Goal: Information Seeking & Learning: Learn about a topic

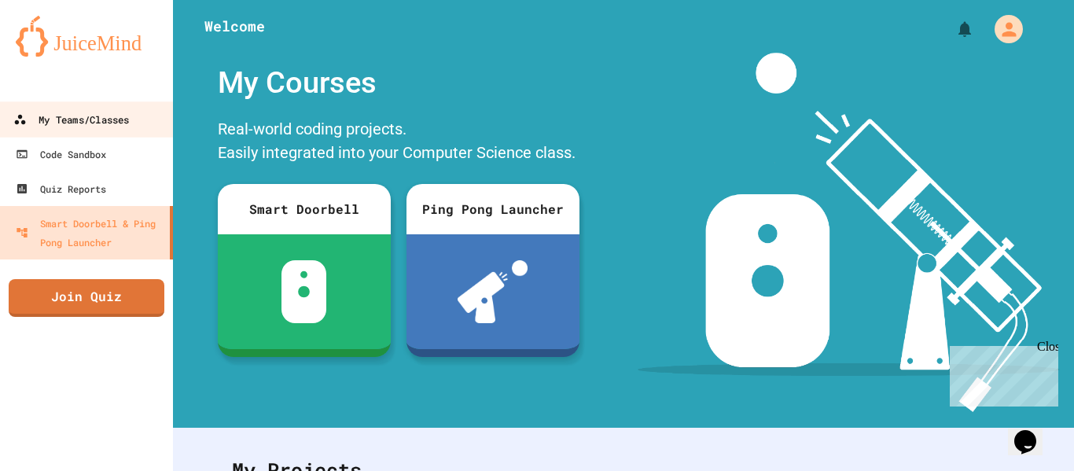
click at [98, 114] on div "My Teams/Classes" at bounding box center [71, 120] width 116 height 20
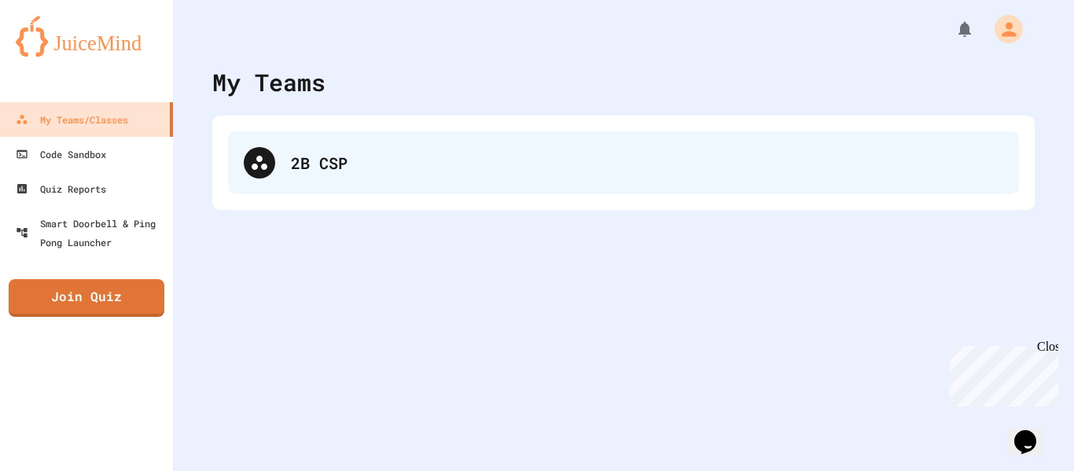
click at [360, 140] on div "2B CSP" at bounding box center [623, 162] width 791 height 63
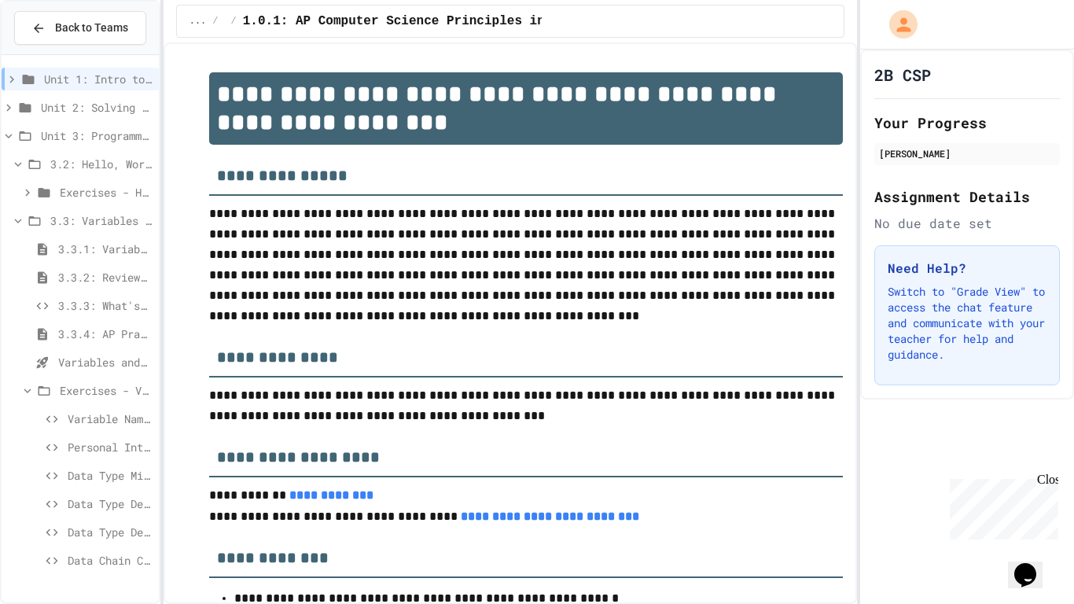
click at [54, 385] on div "Exercises - Variables and Data Types" at bounding box center [80, 390] width 157 height 23
click at [53, 385] on div "Exercises - Variables and Data Types" at bounding box center [80, 390] width 157 height 23
click at [90, 470] on span "Data Chain Challenge" at bounding box center [110, 560] width 85 height 17
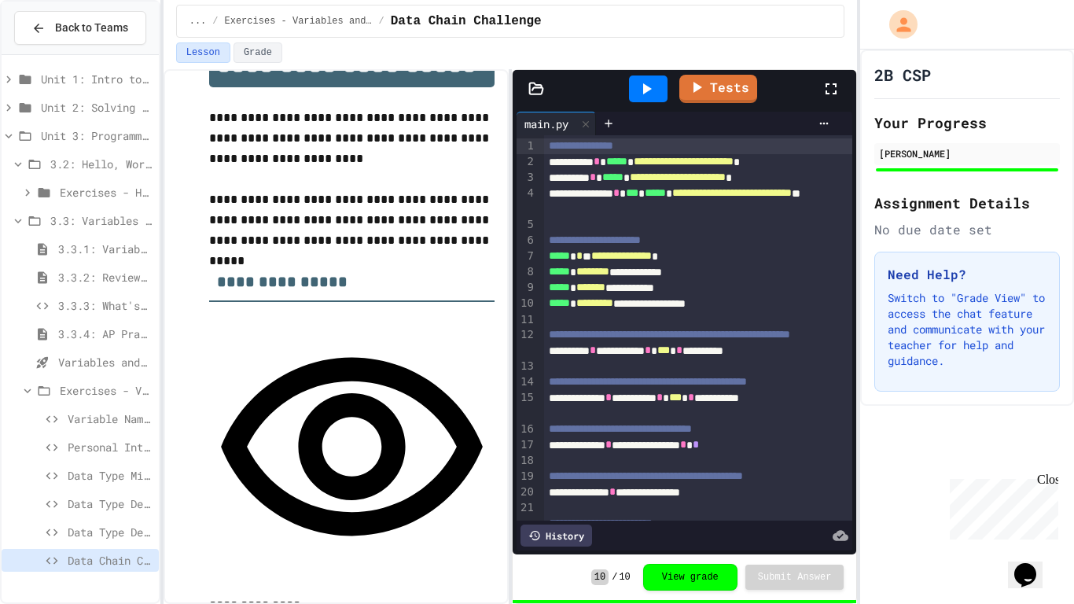
scroll to position [58, 0]
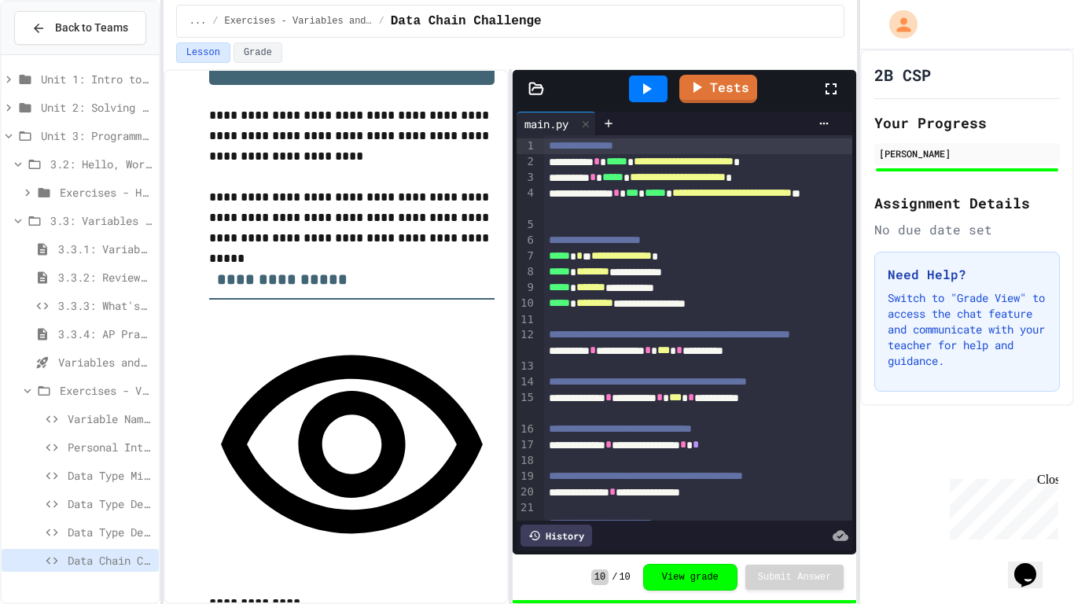
click at [83, 470] on span "Data Type Detective" at bounding box center [110, 532] width 85 height 17
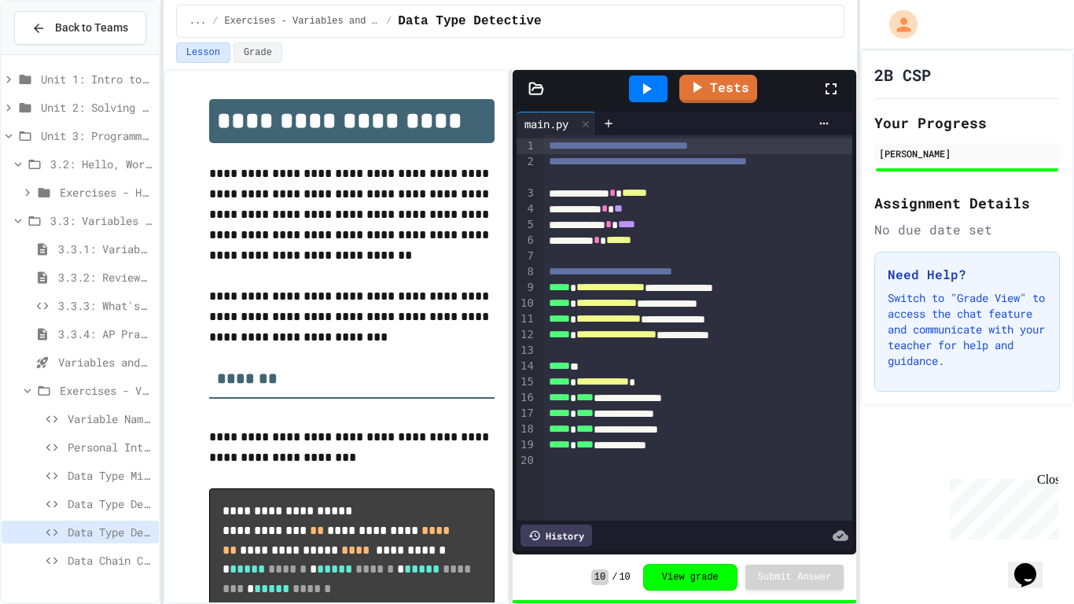
click at [96, 470] on span "Data Type Detective" at bounding box center [110, 503] width 85 height 17
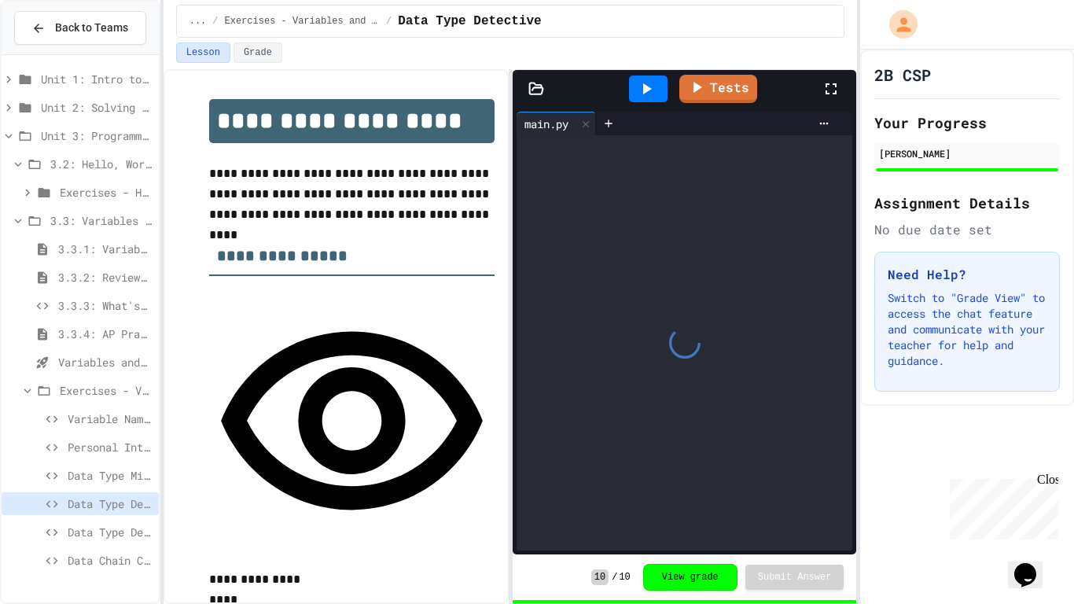
click at [92, 469] on span "Data Type Mix-Up" at bounding box center [110, 475] width 85 height 17
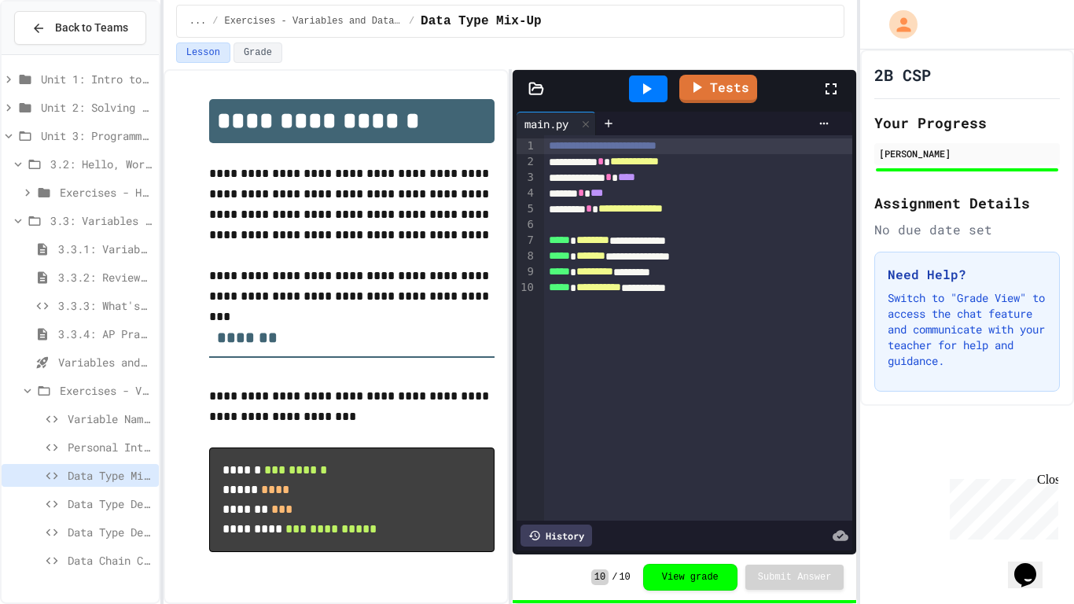
click at [90, 446] on span "Personal Introduction" at bounding box center [110, 447] width 85 height 17
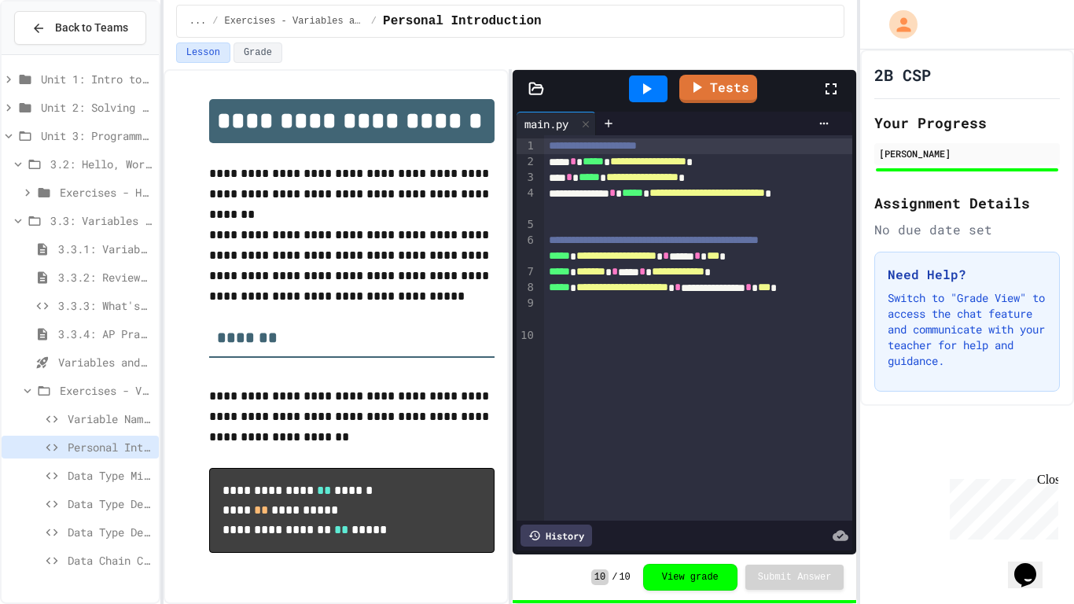
click at [84, 413] on span "Variable Name Fixer" at bounding box center [110, 419] width 85 height 17
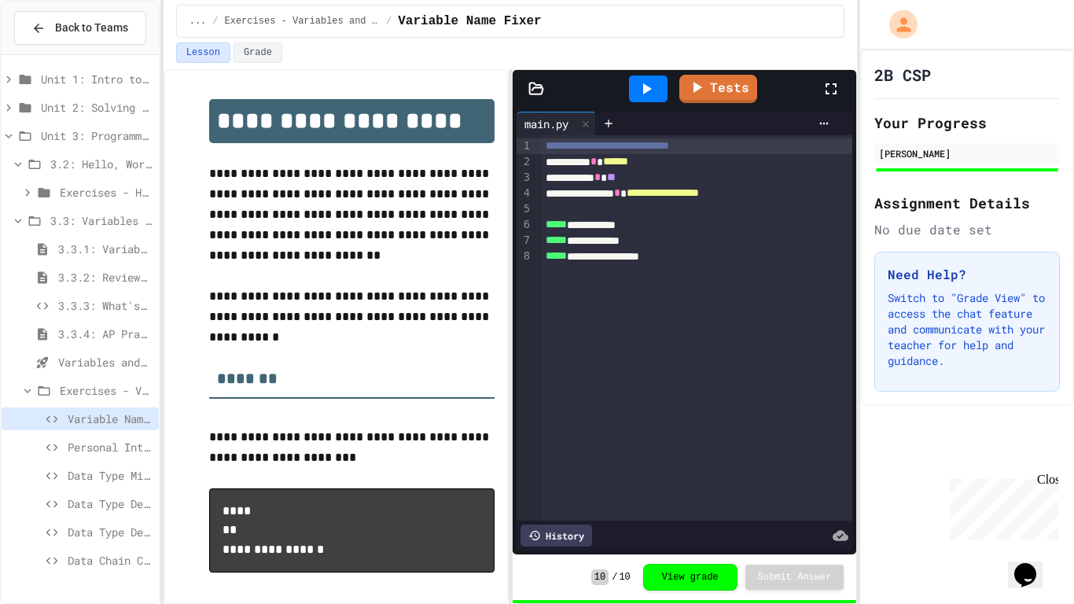
click at [87, 384] on span "Exercises - Variables and Data Types" at bounding box center [106, 390] width 93 height 17
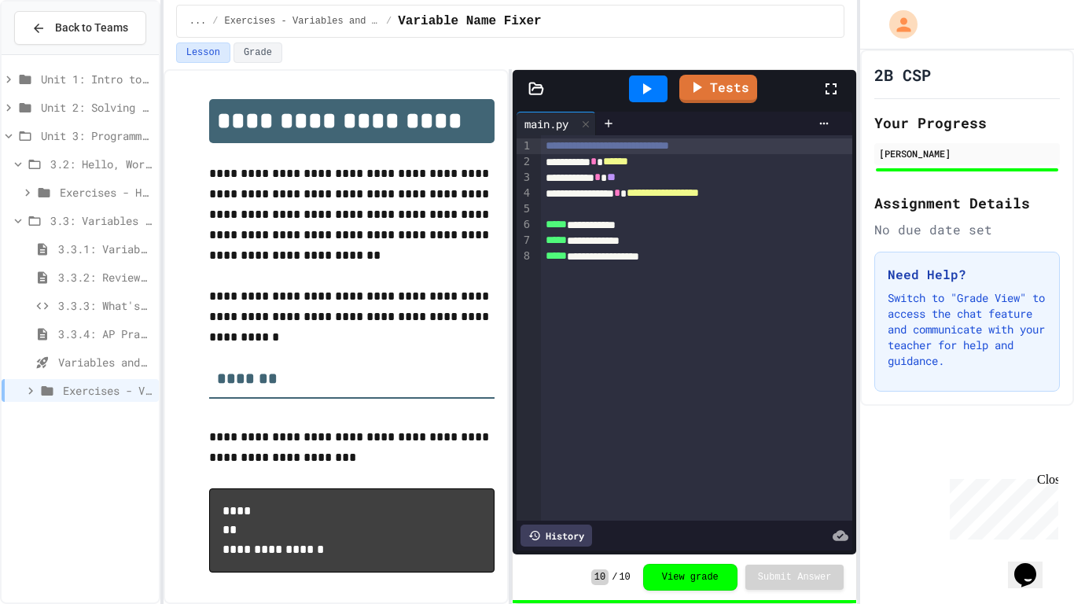
click at [98, 364] on span "Variables and Data types - quiz" at bounding box center [105, 362] width 94 height 17
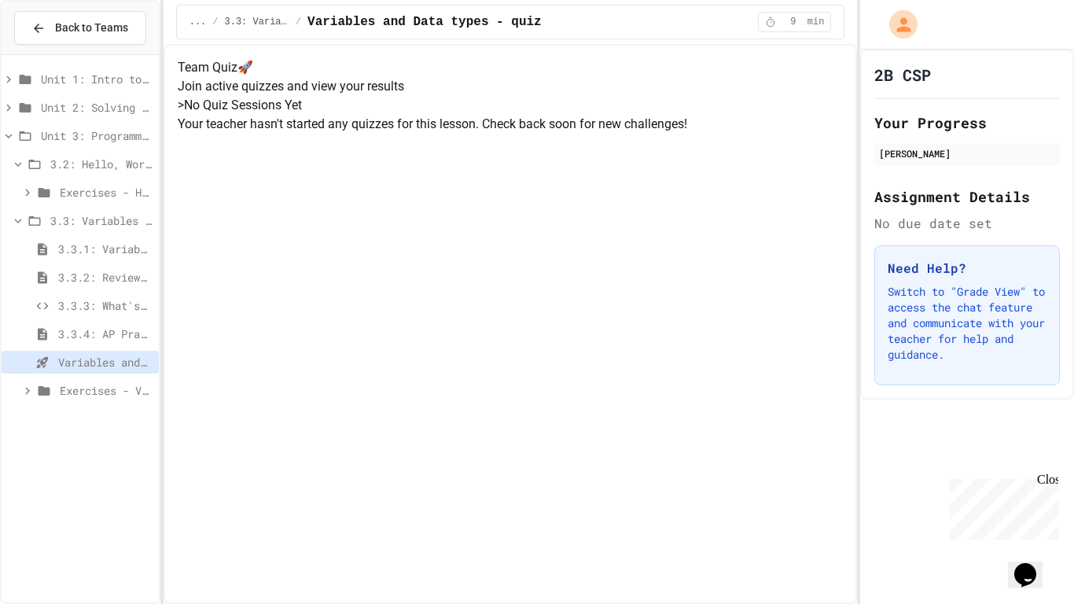
click at [71, 328] on span "3.3.4: AP Practice - Variables" at bounding box center [105, 334] width 94 height 17
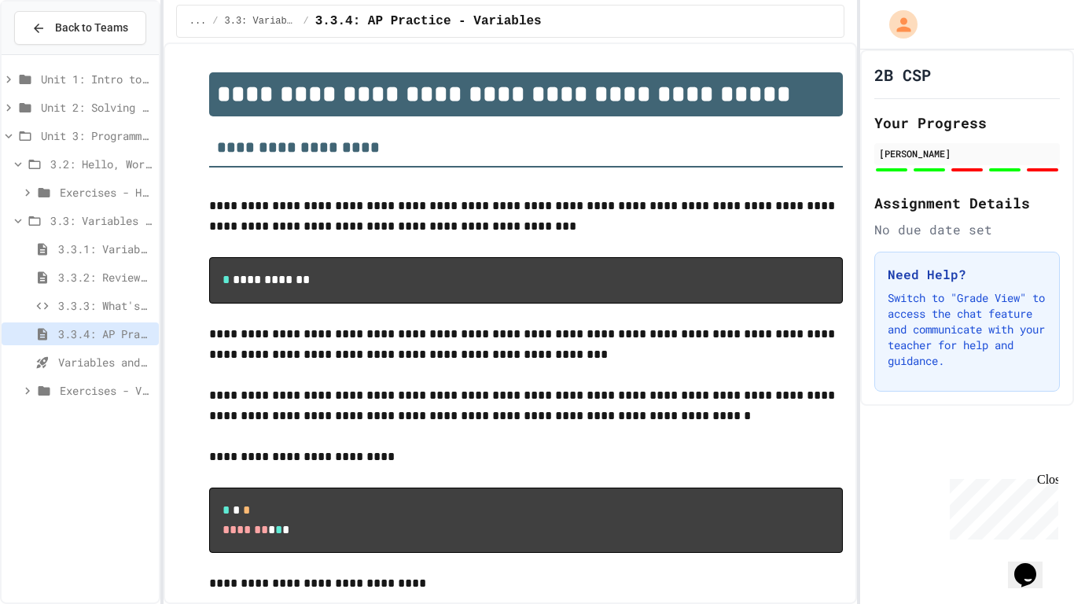
click at [93, 297] on span "3.3.3: What's the Type?" at bounding box center [105, 305] width 94 height 17
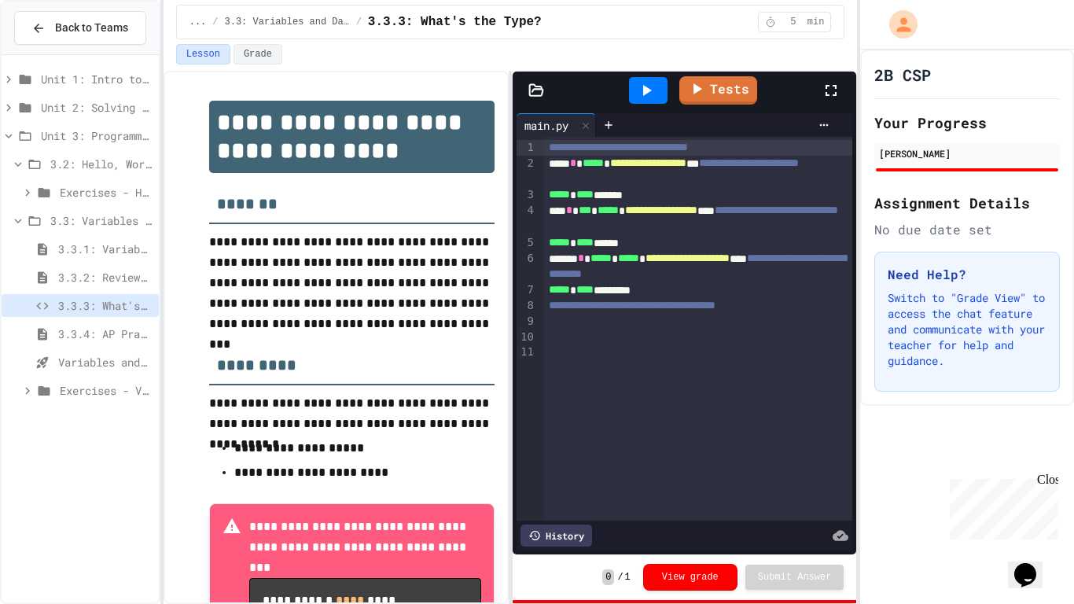
click at [96, 278] on span "3.3.2: Review - Variables and Data Types" at bounding box center [105, 277] width 94 height 17
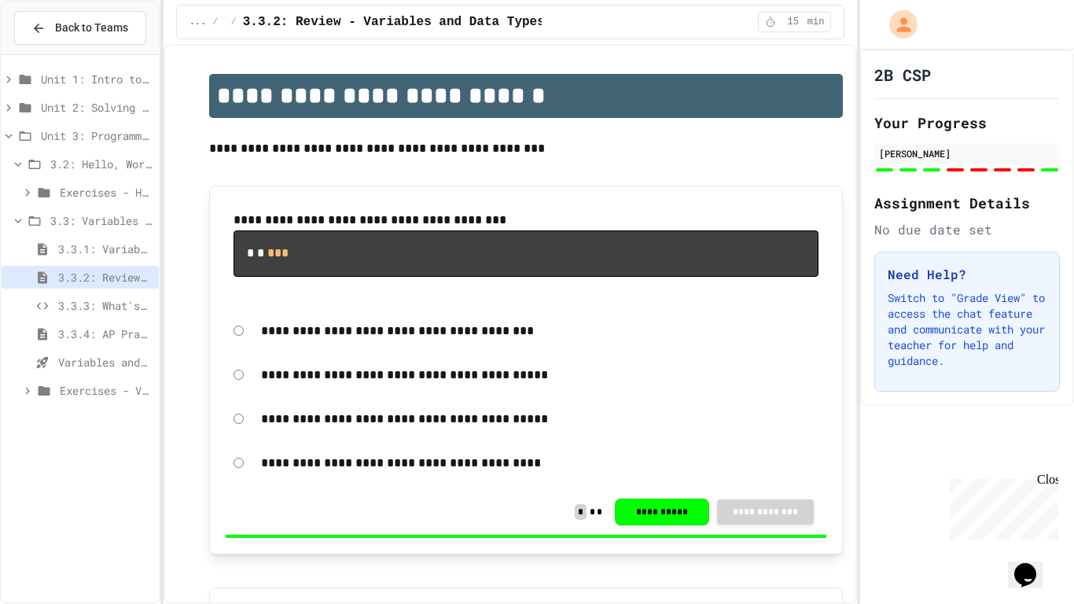
click at [114, 241] on span "3.3.1: Variables and Data Types" at bounding box center [105, 249] width 94 height 17
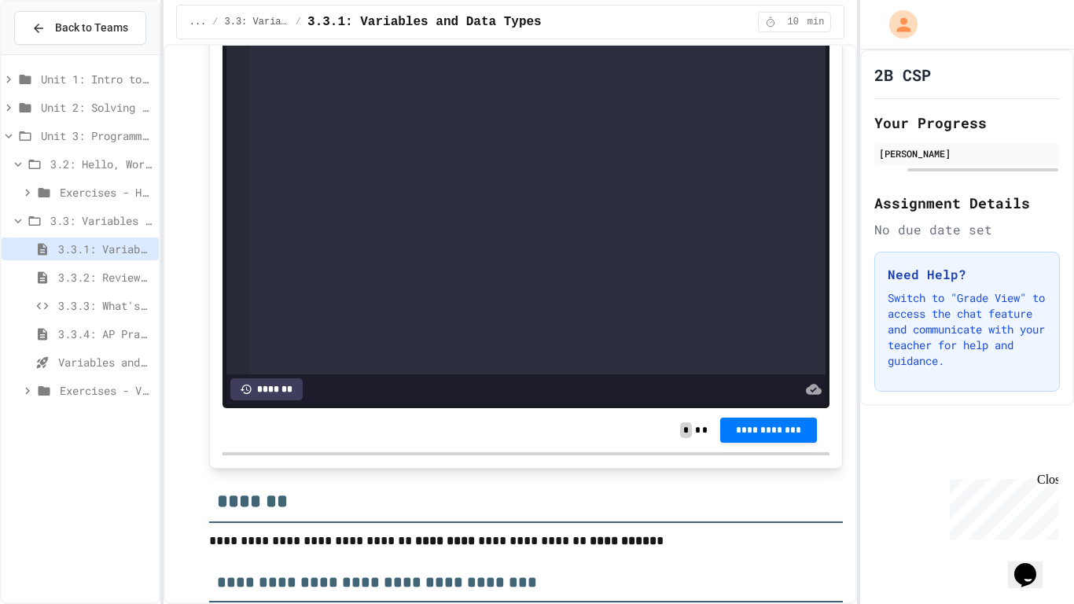
scroll to position [7557, 0]
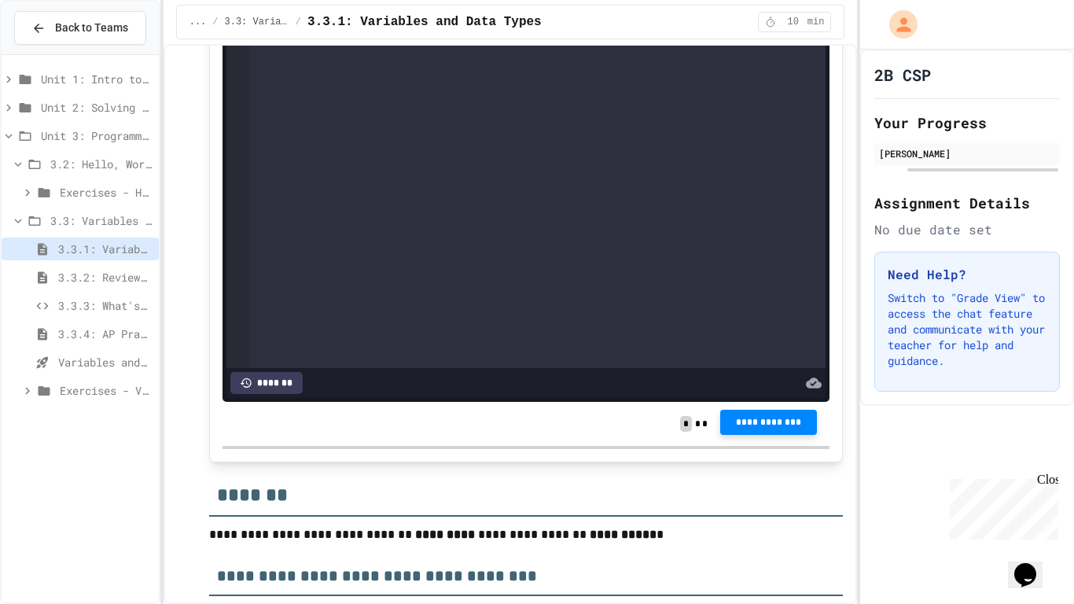
click at [739, 429] on span "**********" at bounding box center [769, 422] width 72 height 13
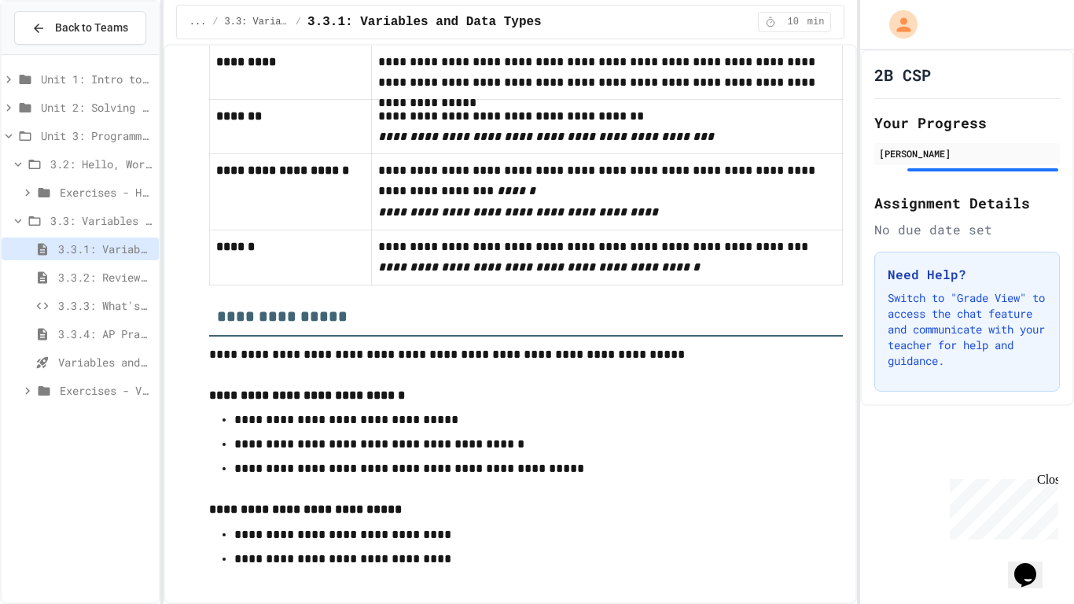
scroll to position [8879, 0]
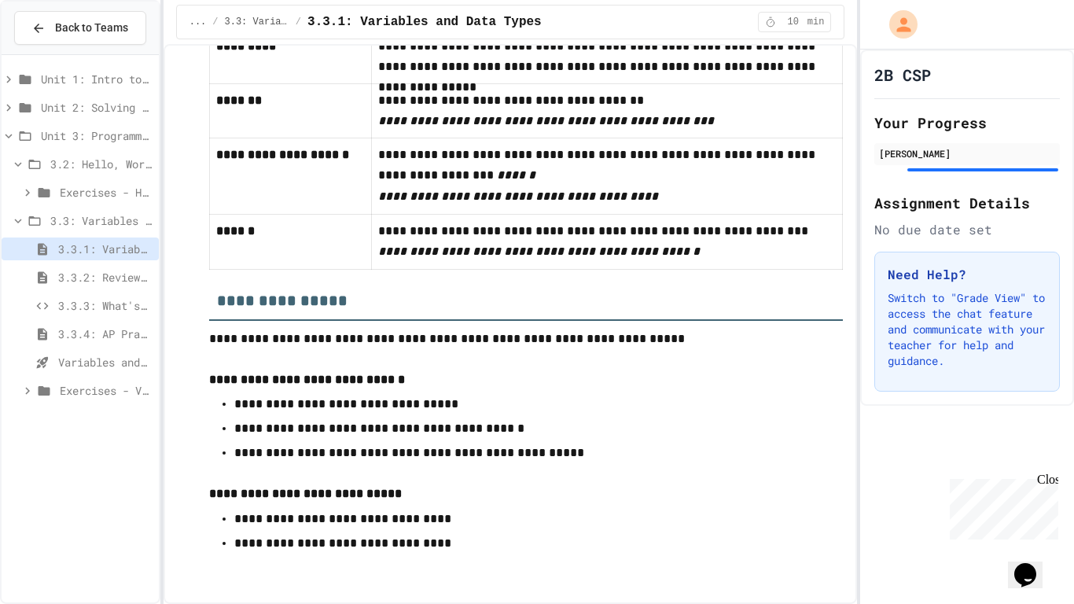
click at [114, 278] on span "3.3.2: Review - Variables and Data Types" at bounding box center [105, 277] width 94 height 17
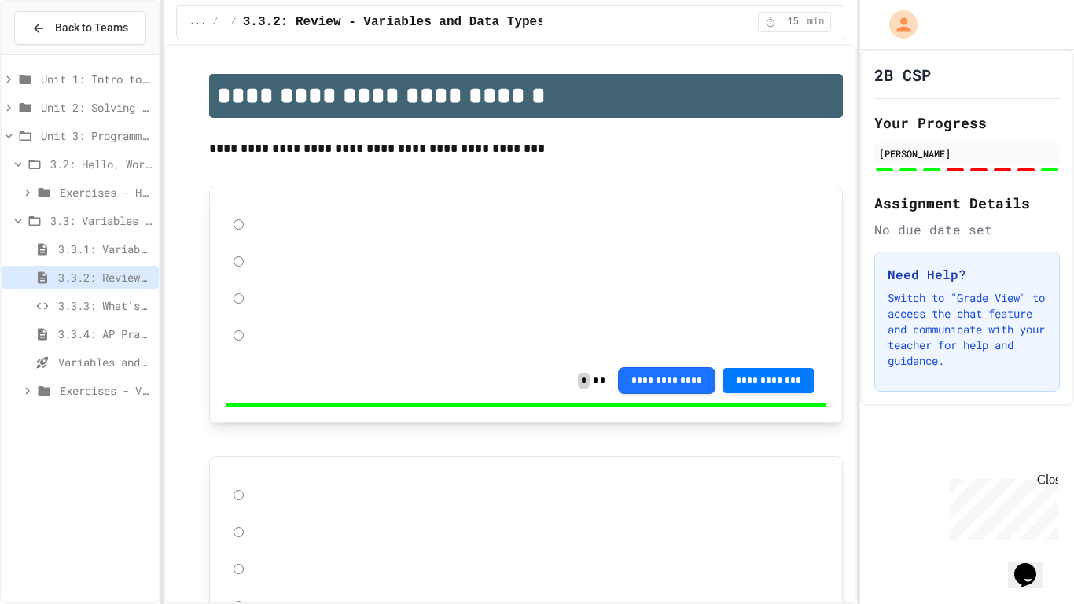
click at [104, 308] on span "3.3.3: What's the Type?" at bounding box center [105, 305] width 94 height 17
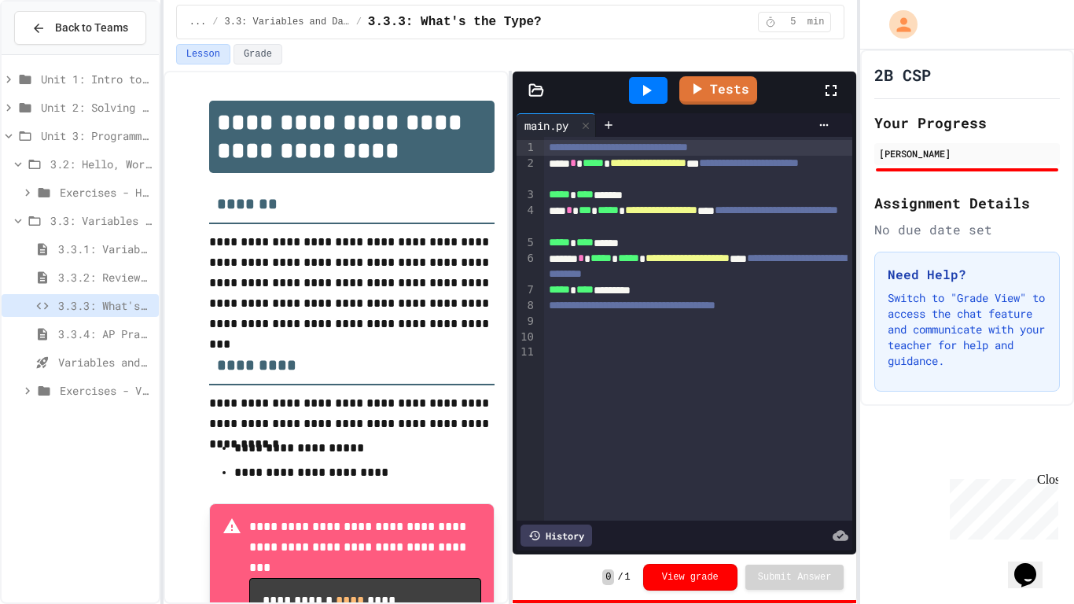
click at [92, 333] on span "3.3.4: AP Practice - Variables" at bounding box center [105, 334] width 94 height 17
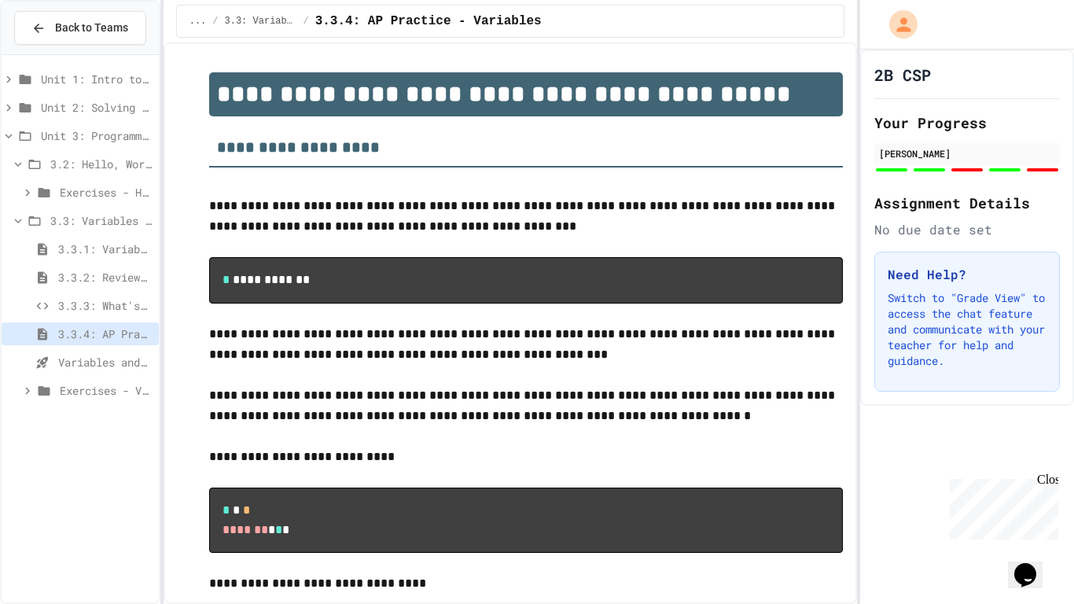
click at [85, 215] on span "3.3: Variables and Data Types" at bounding box center [101, 220] width 102 height 17
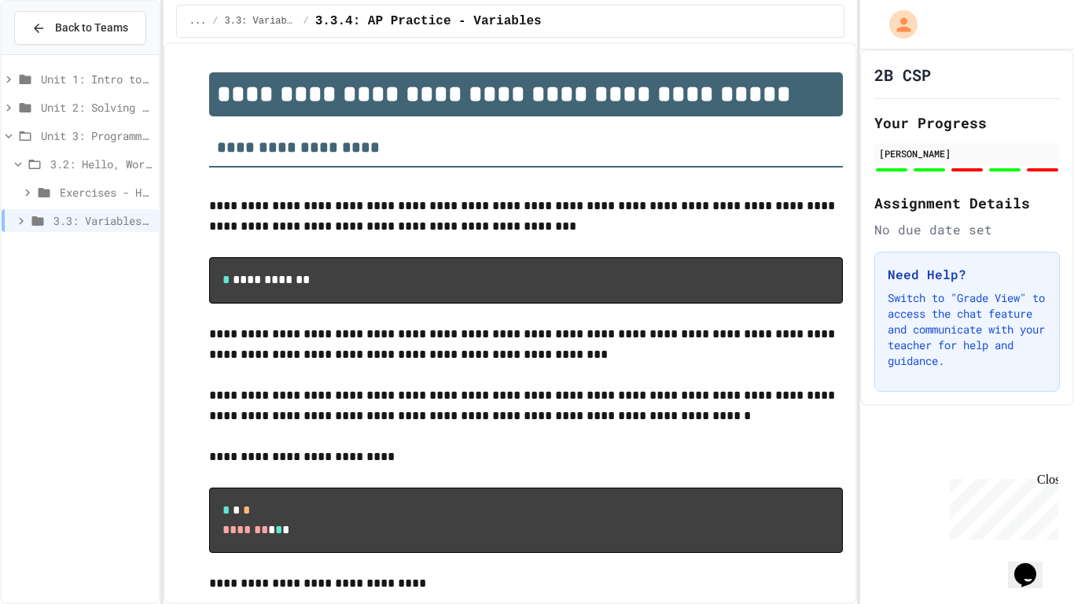
click at [79, 187] on span "Exercises - Hello, World!" at bounding box center [106, 192] width 93 height 17
click at [82, 206] on div "Exercises - Hello, World!" at bounding box center [80, 195] width 157 height 28
click at [82, 212] on span "Missing Quotes" at bounding box center [110, 220] width 85 height 17
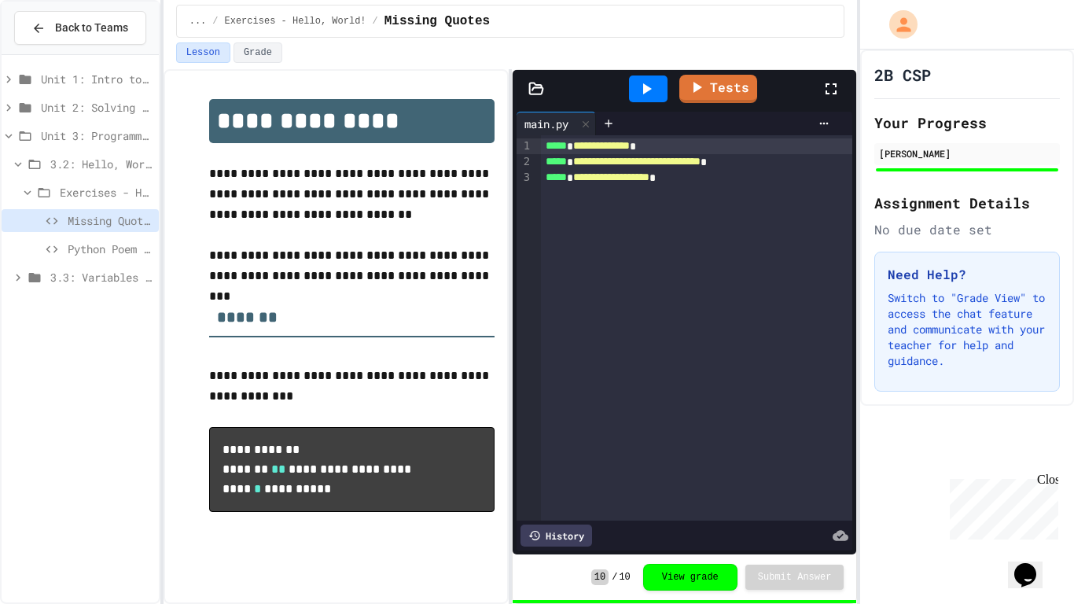
click at [90, 241] on span "Python Poem Fix" at bounding box center [110, 249] width 85 height 17
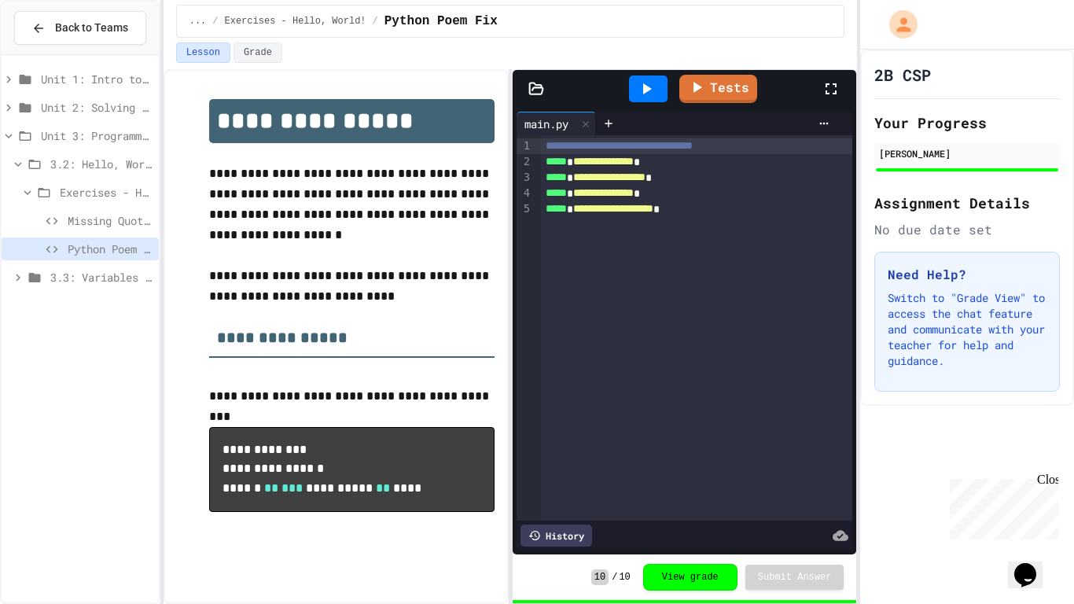
click at [69, 191] on span "Exercises - Hello, World!" at bounding box center [106, 192] width 93 height 17
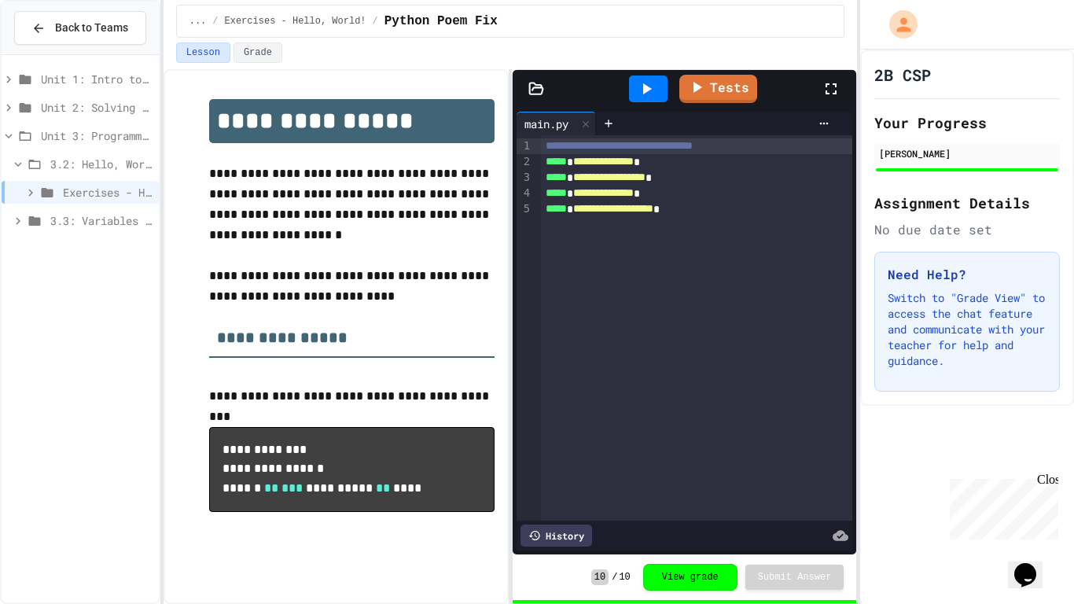
click at [68, 161] on span "3.2: Hello, World!" at bounding box center [101, 164] width 102 height 17
click at [67, 160] on span "3.2: Hello, World!" at bounding box center [102, 164] width 99 height 17
click at [67, 160] on span "3.2: Hello, World!" at bounding box center [101, 164] width 102 height 17
click at [92, 131] on span "Unit 3: Programming with Python" at bounding box center [97, 135] width 112 height 17
click at [74, 231] on div "Unit 1: Intro to Computer Science Unit 2: Solving Problems in Computer Science …" at bounding box center [80, 328] width 157 height 535
